Goal: Find specific page/section: Find specific page/section

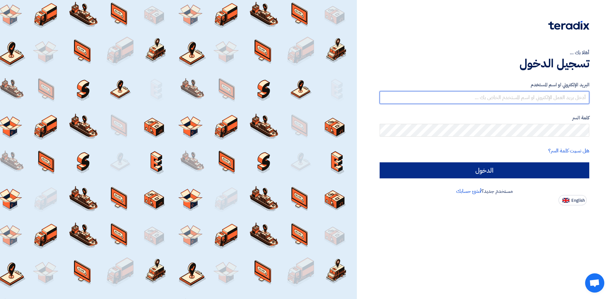
type input "[EMAIL_ADDRESS][DOMAIN_NAME]"
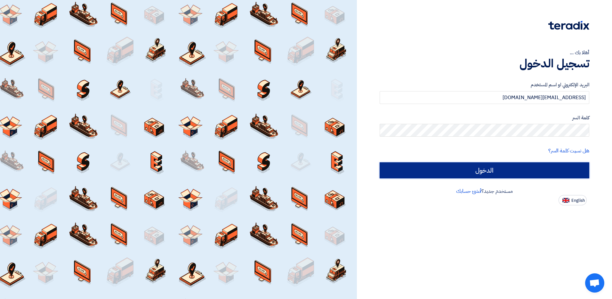
click at [519, 164] on input "الدخول" at bounding box center [485, 170] width 210 height 16
type input "Sign in"
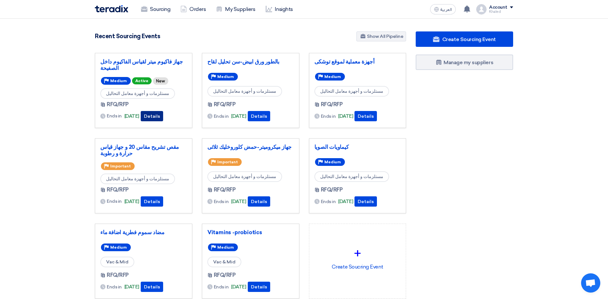
click at [157, 115] on button "Details" at bounding box center [152, 116] width 22 height 10
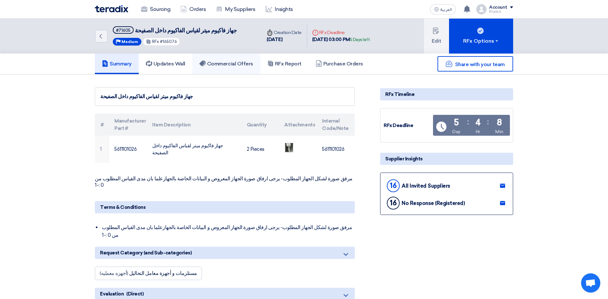
click at [235, 61] on h5 "Commercial Offers" at bounding box center [226, 64] width 54 height 6
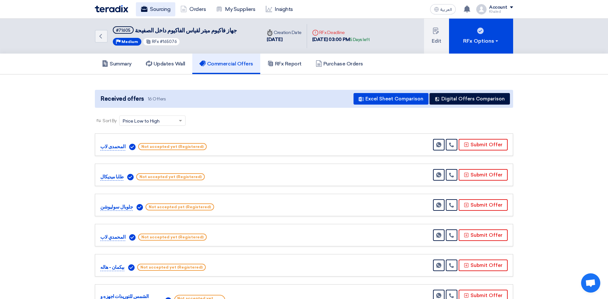
click at [166, 9] on link "Sourcing" at bounding box center [155, 9] width 39 height 14
